Goal: Transaction & Acquisition: Download file/media

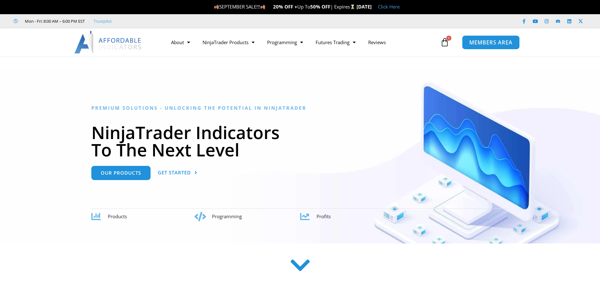
click at [484, 44] on span "MEMBERS AREA" at bounding box center [491, 42] width 43 height 5
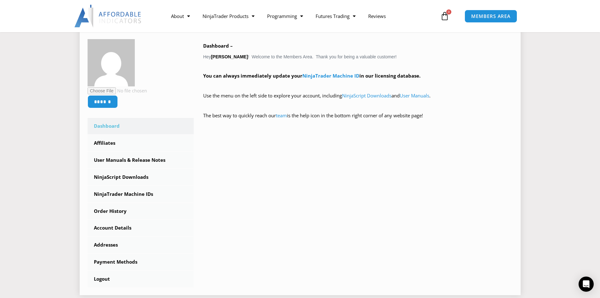
scroll to position [95, 0]
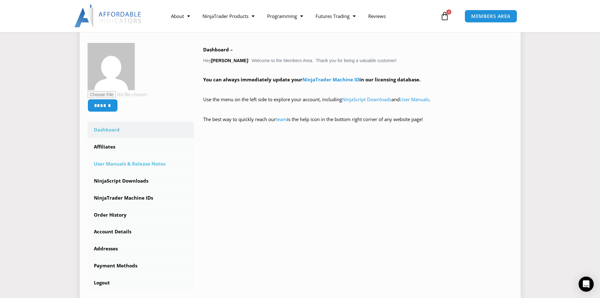
click at [114, 165] on link "User Manuals & Release Notes" at bounding box center [141, 164] width 107 height 16
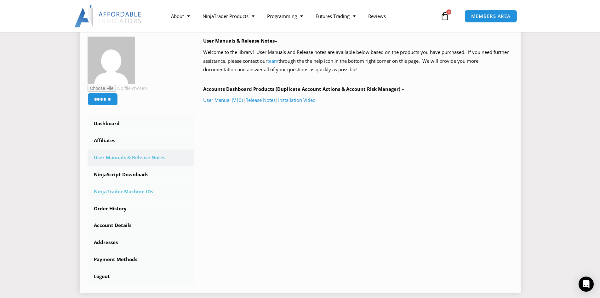
click at [115, 191] on link "NinjaTrader Machine IDs" at bounding box center [141, 191] width 107 height 16
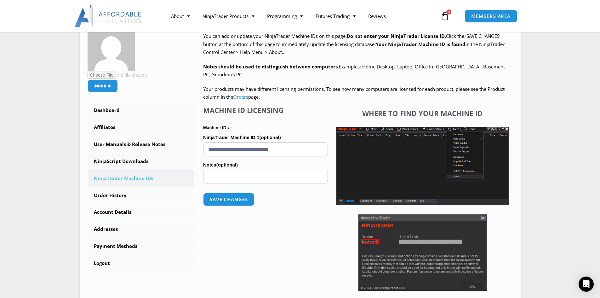
scroll to position [95, 0]
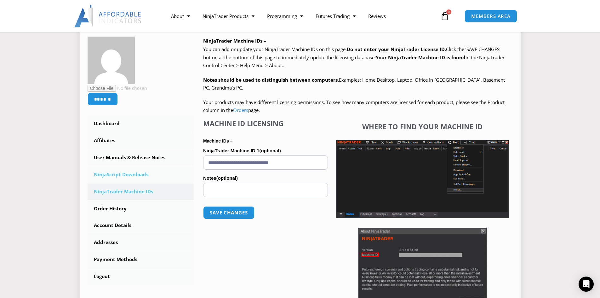
click at [116, 174] on link "NinjaScript Downloads" at bounding box center [141, 174] width 107 height 16
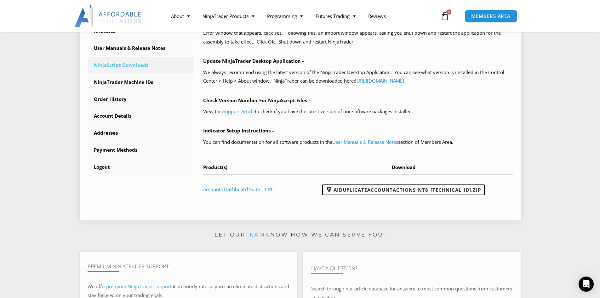
scroll to position [189, 0]
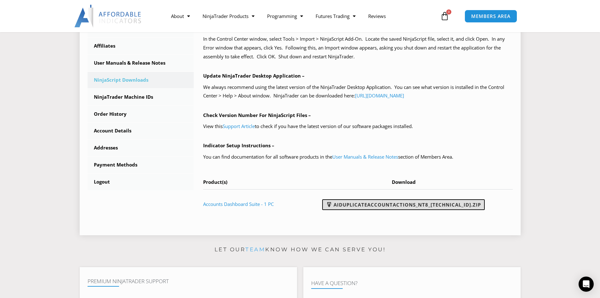
click at [417, 205] on link "AIDuplicateAccountActions_NT8_[TECHNICAL_ID].zip" at bounding box center [403, 204] width 163 height 11
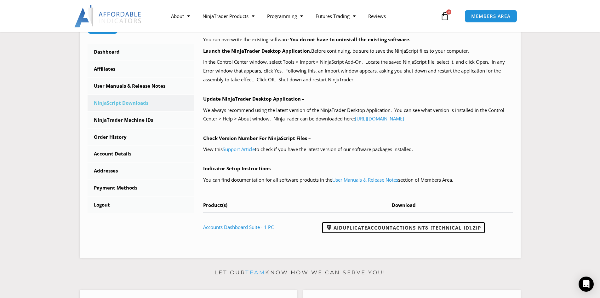
scroll to position [164, 0]
